Goal: Task Accomplishment & Management: Use online tool/utility

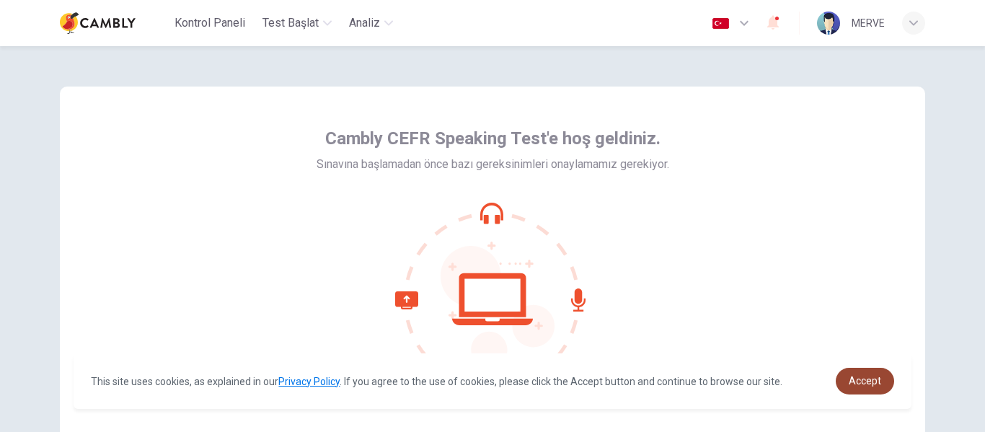
click at [856, 377] on span "Accept" at bounding box center [865, 381] width 32 height 12
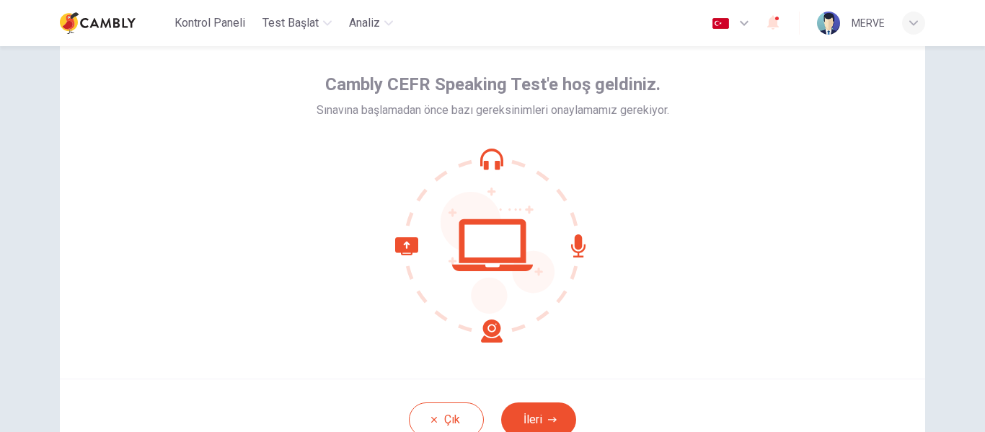
scroll to position [71, 0]
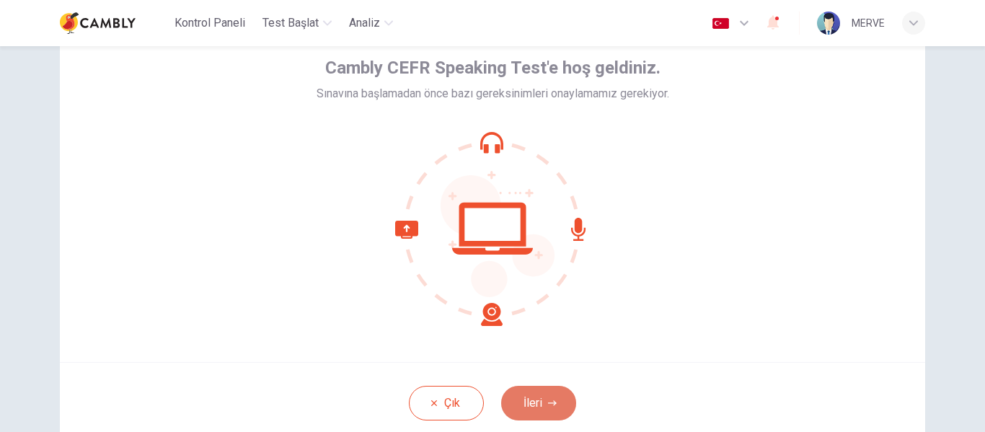
click at [544, 416] on button "İleri" at bounding box center [538, 403] width 75 height 35
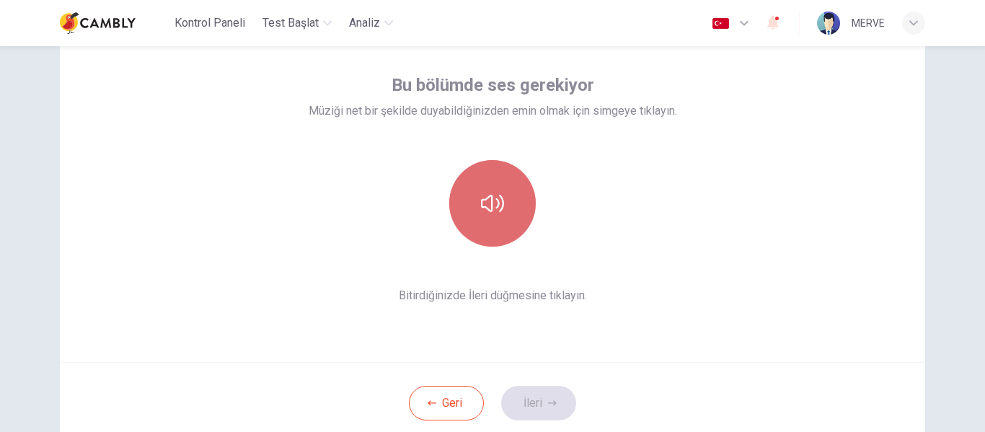
click at [504, 204] on button "button" at bounding box center [492, 203] width 87 height 87
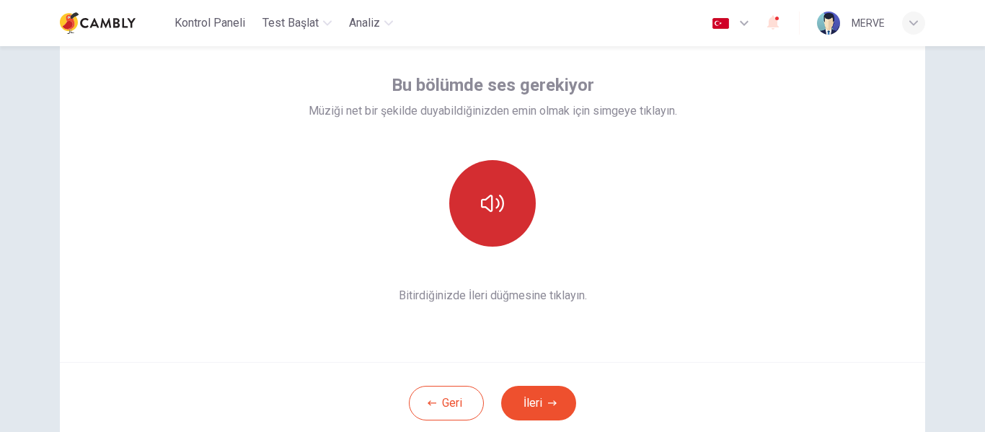
click at [504, 204] on button "button" at bounding box center [492, 203] width 87 height 87
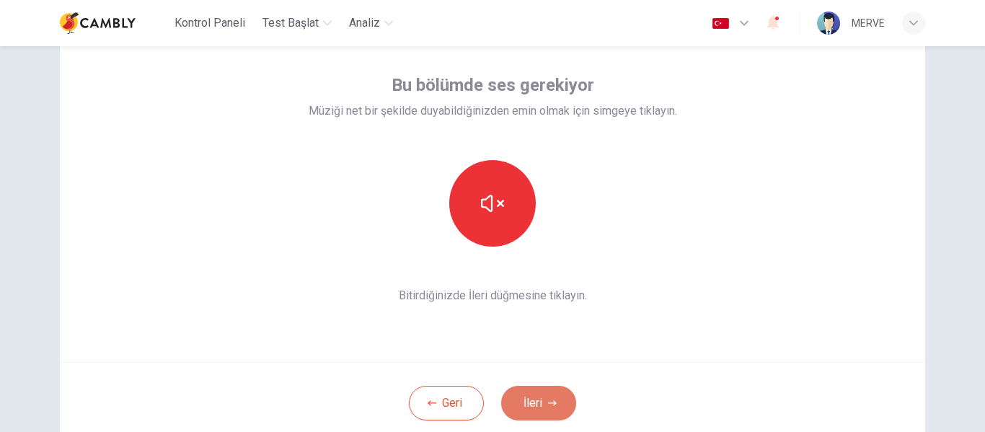
click at [544, 413] on button "İleri" at bounding box center [538, 403] width 75 height 35
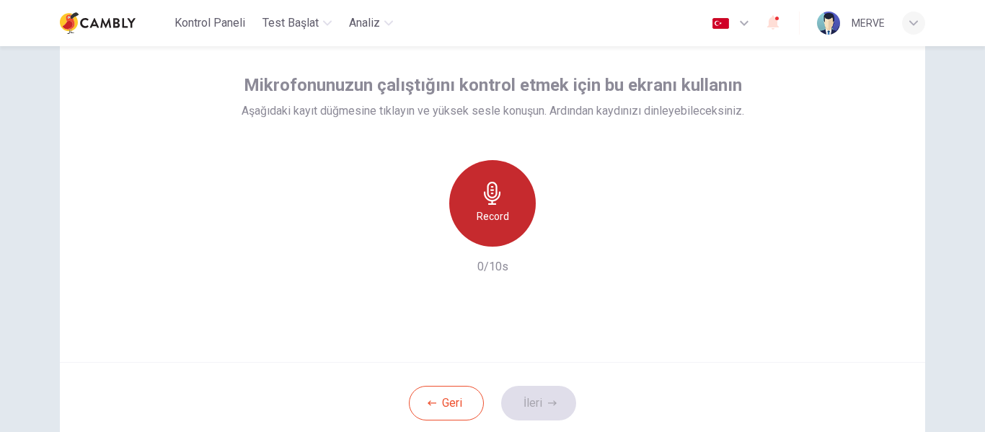
click at [481, 215] on h6 "Record" at bounding box center [493, 216] width 32 height 17
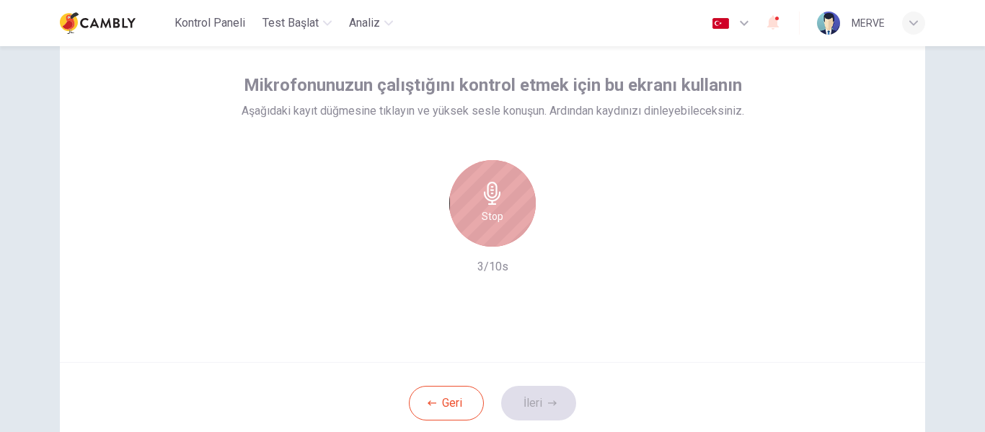
click at [482, 215] on h6 "Stop" at bounding box center [493, 216] width 22 height 17
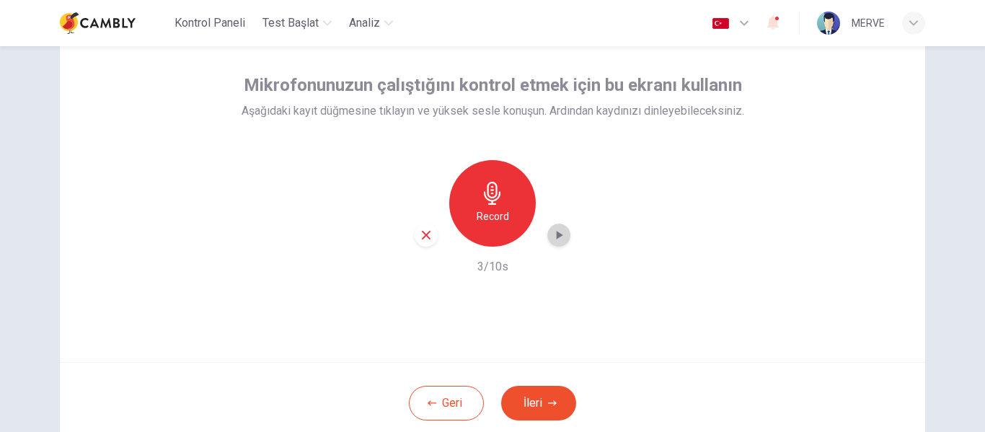
click at [552, 233] on icon "button" at bounding box center [559, 235] width 14 height 14
click at [544, 400] on button "İleri" at bounding box center [538, 403] width 75 height 35
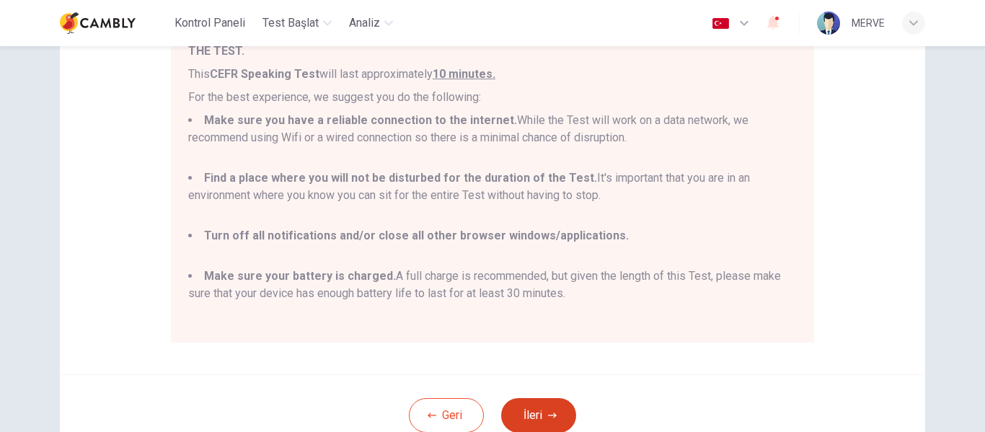
scroll to position [238, 0]
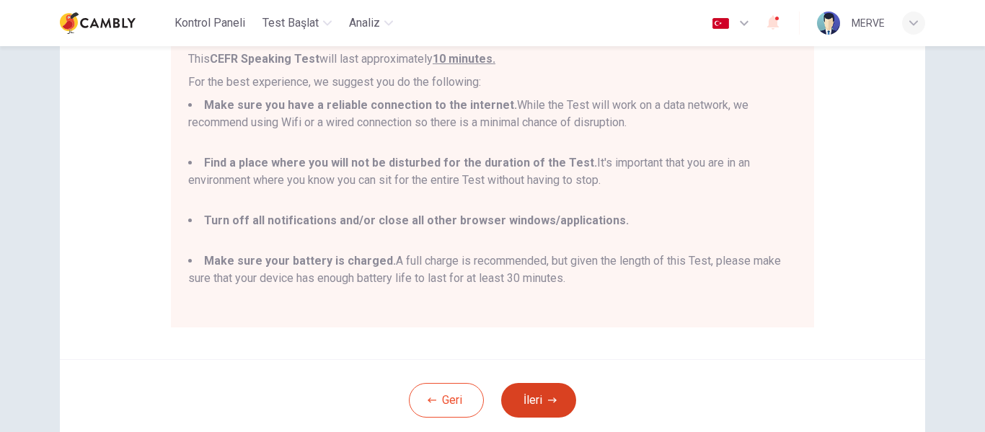
click at [553, 401] on icon "button" at bounding box center [552, 400] width 9 height 9
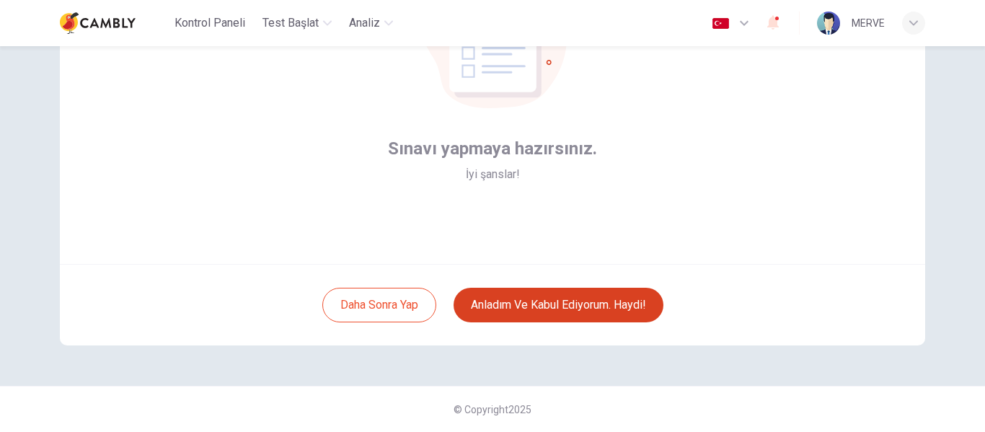
scroll to position [169, 0]
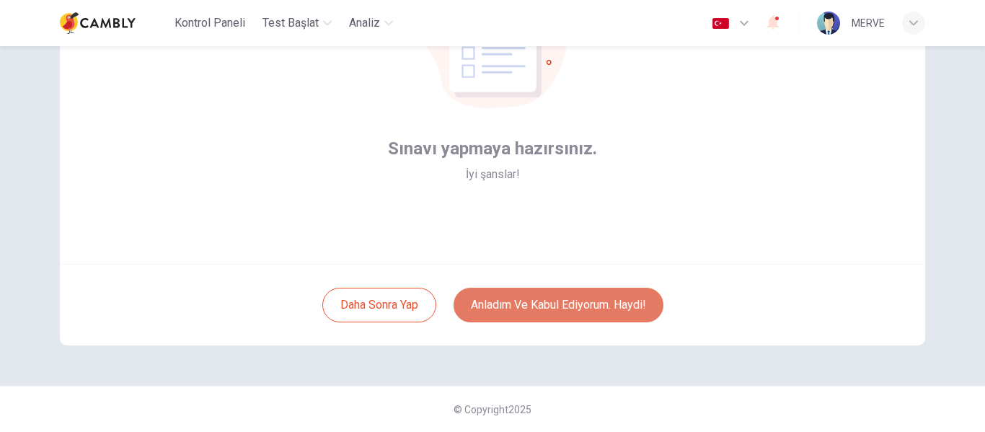
click at [555, 303] on button "Anladım ve kabul ediyorum. Haydi!" at bounding box center [559, 305] width 210 height 35
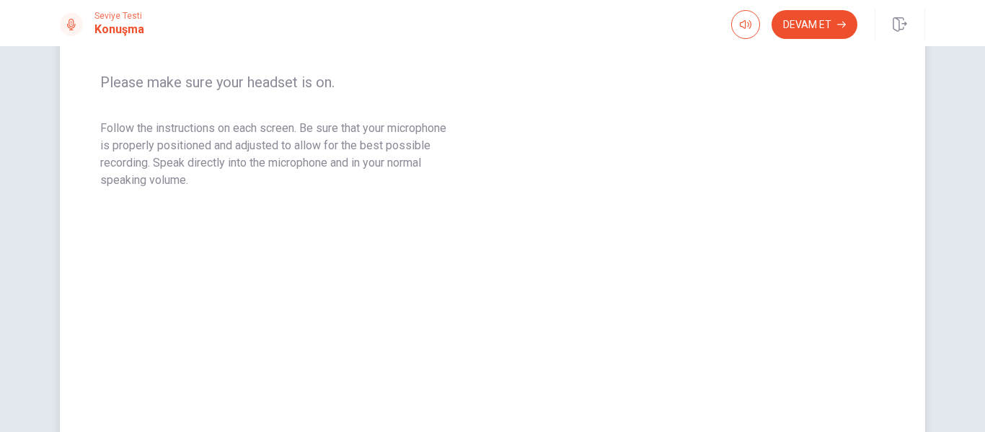
scroll to position [280, 0]
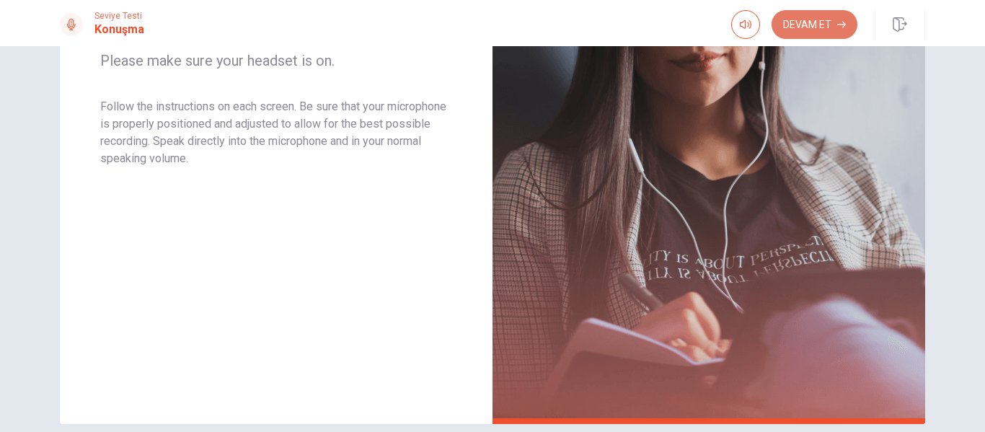
click at [799, 22] on button "Devam Et" at bounding box center [815, 24] width 86 height 29
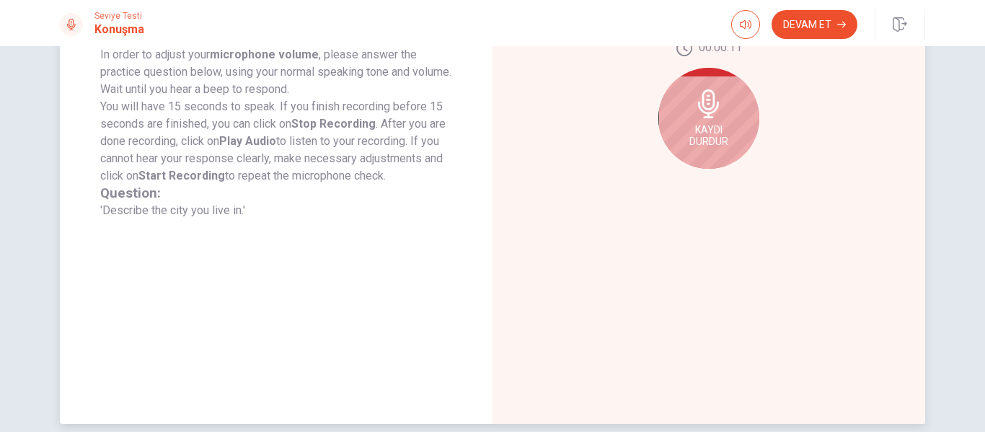
click at [712, 102] on icon at bounding box center [708, 103] width 21 height 29
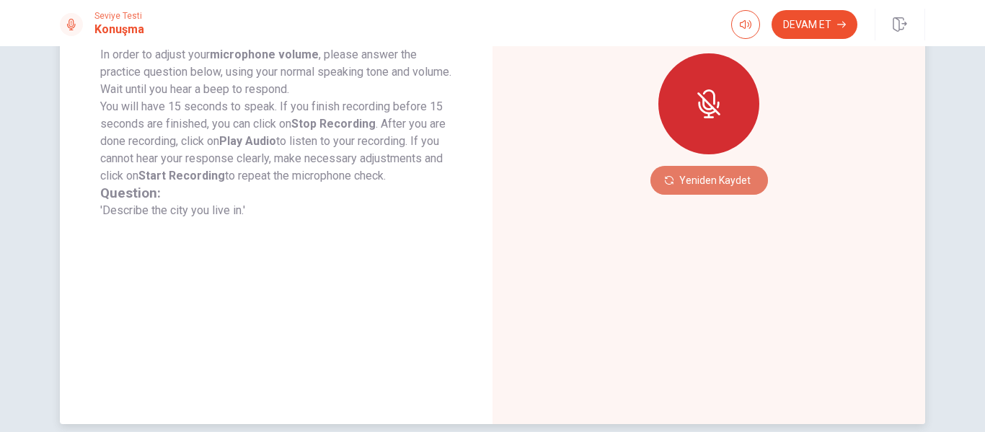
click at [698, 172] on button "Yeniden Kaydet" at bounding box center [710, 180] width 118 height 29
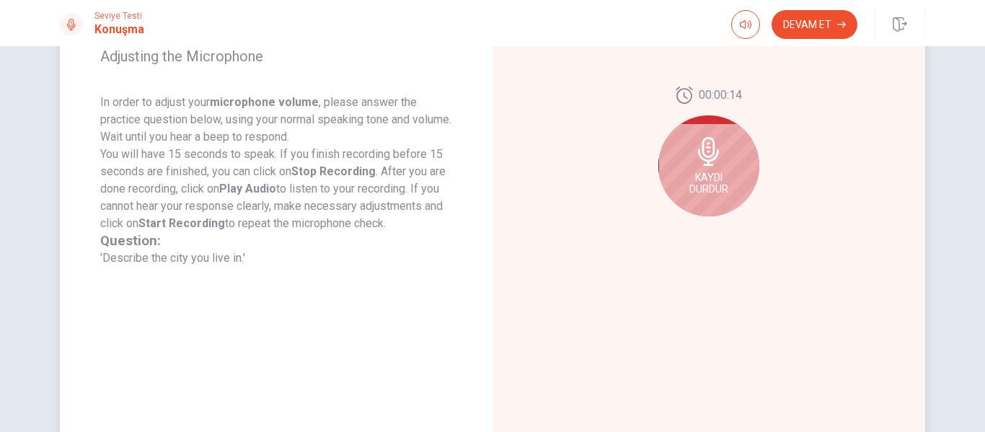
scroll to position [229, 0]
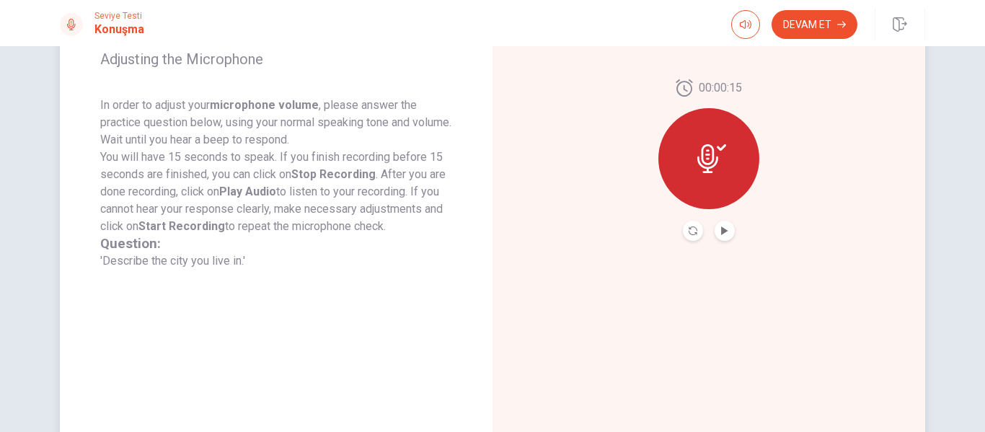
click at [729, 229] on button "Play Audio" at bounding box center [725, 231] width 20 height 20
click at [801, 22] on button "Devam Et" at bounding box center [815, 24] width 86 height 29
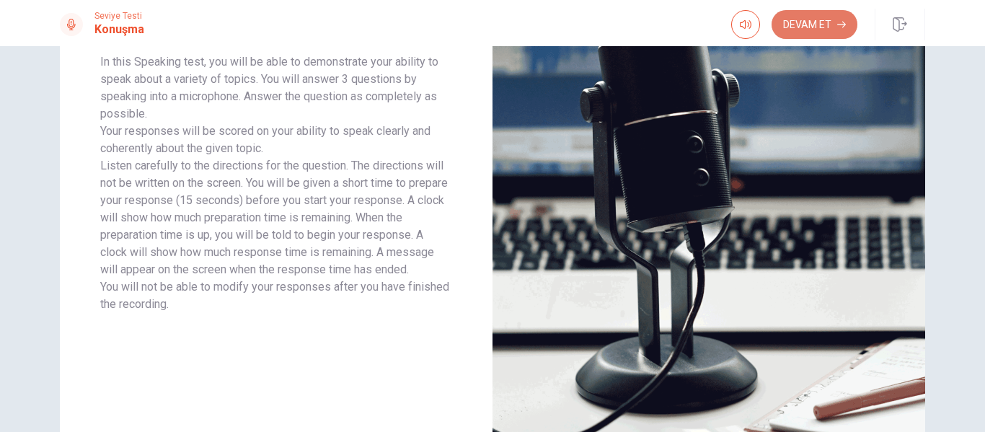
click at [807, 30] on button "Devam Et" at bounding box center [815, 24] width 86 height 29
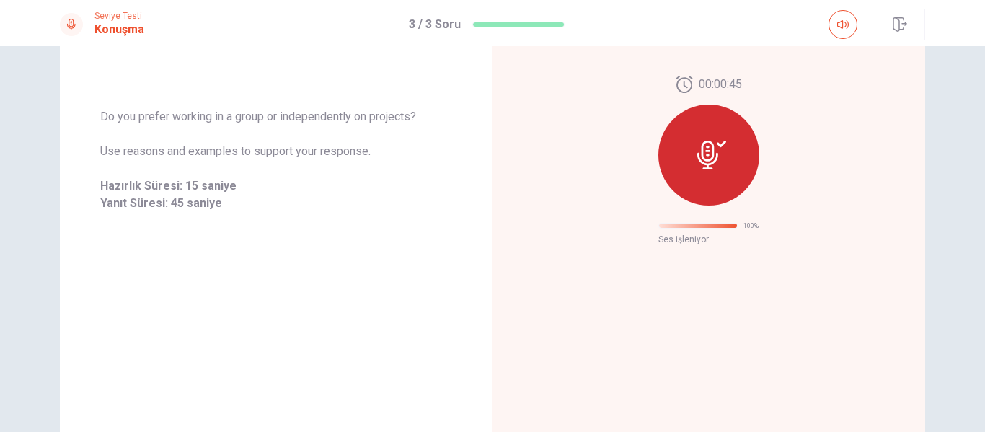
scroll to position [93, 0]
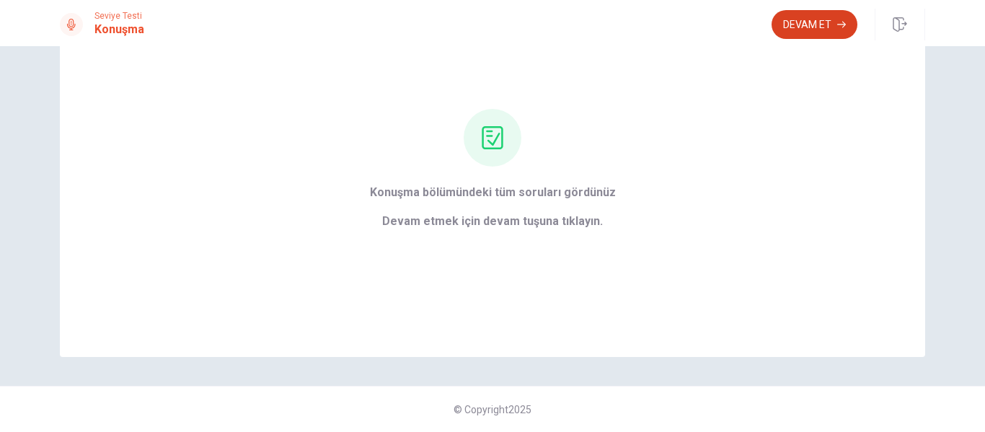
click at [809, 25] on button "Devam Et" at bounding box center [815, 24] width 86 height 29
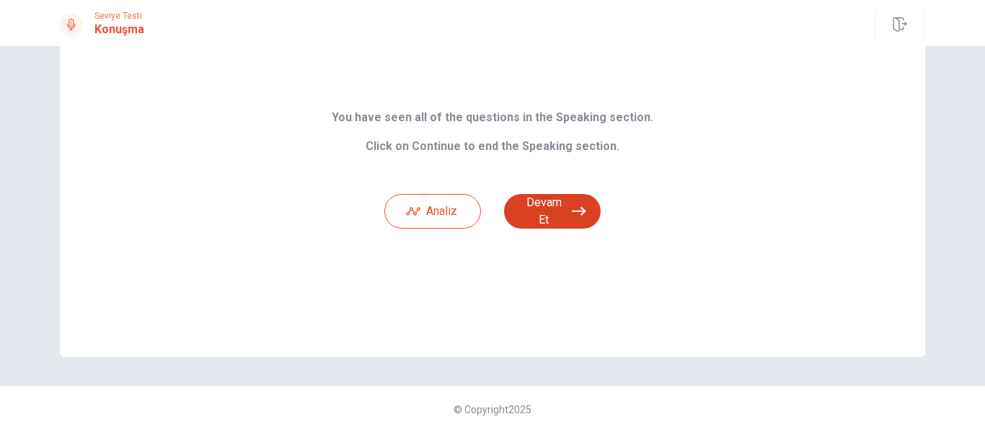
click at [561, 205] on button "Devam Et" at bounding box center [552, 211] width 97 height 35
